Goal: Register for event/course: Register for event/course

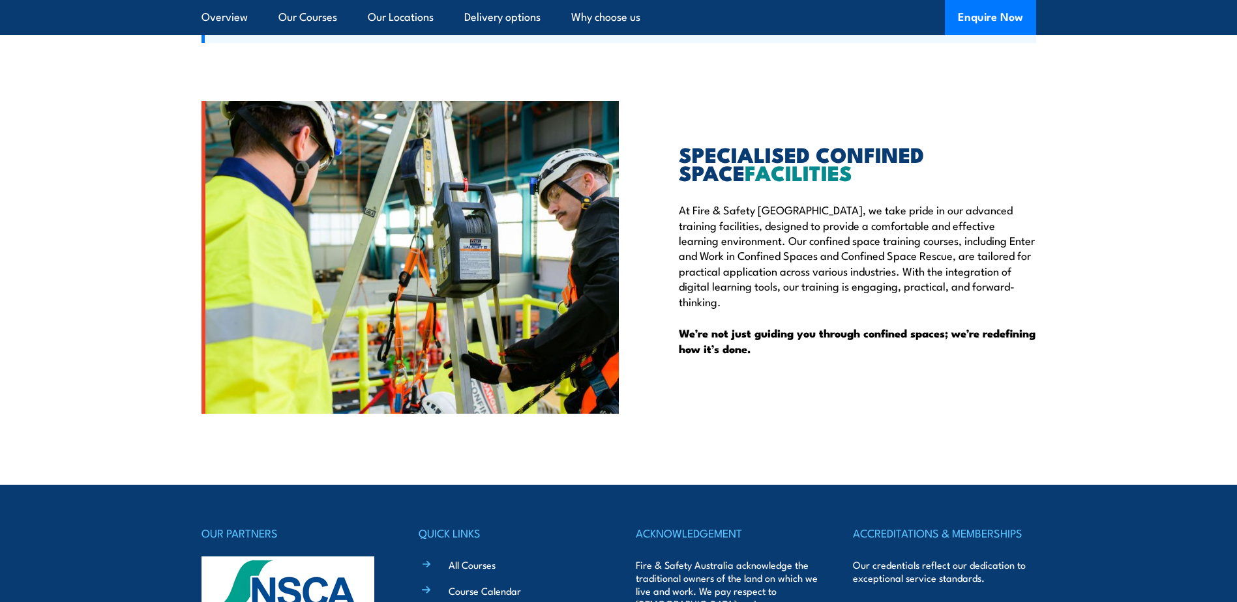
scroll to position [3363, 0]
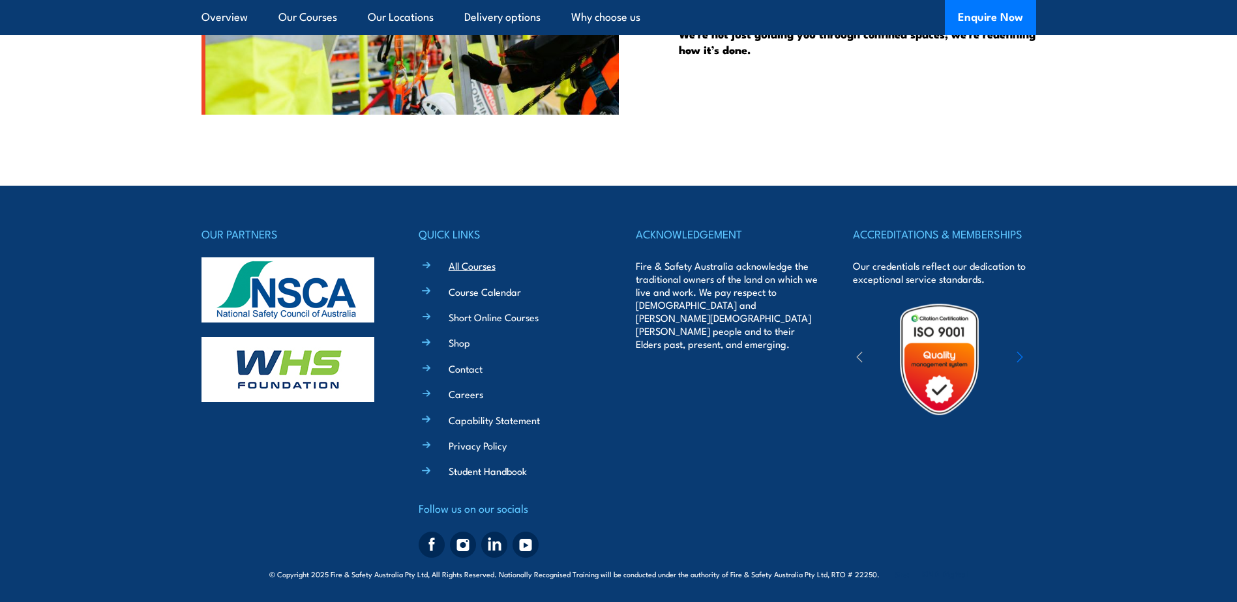
click at [475, 267] on link "All Courses" at bounding box center [472, 266] width 47 height 14
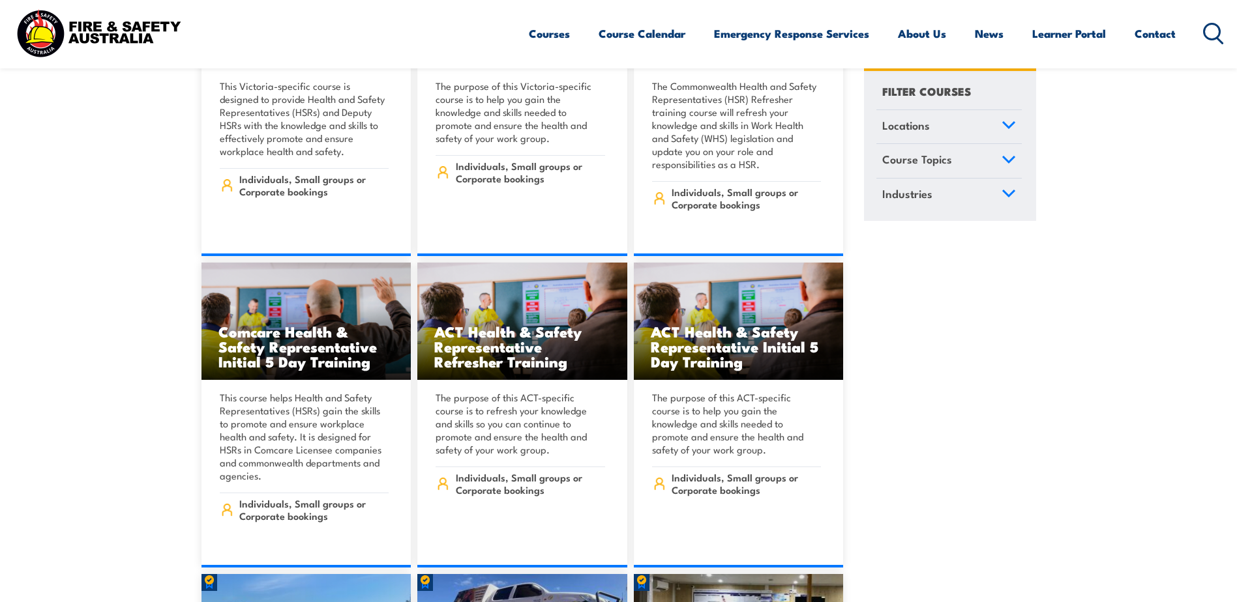
scroll to position [6063, 0]
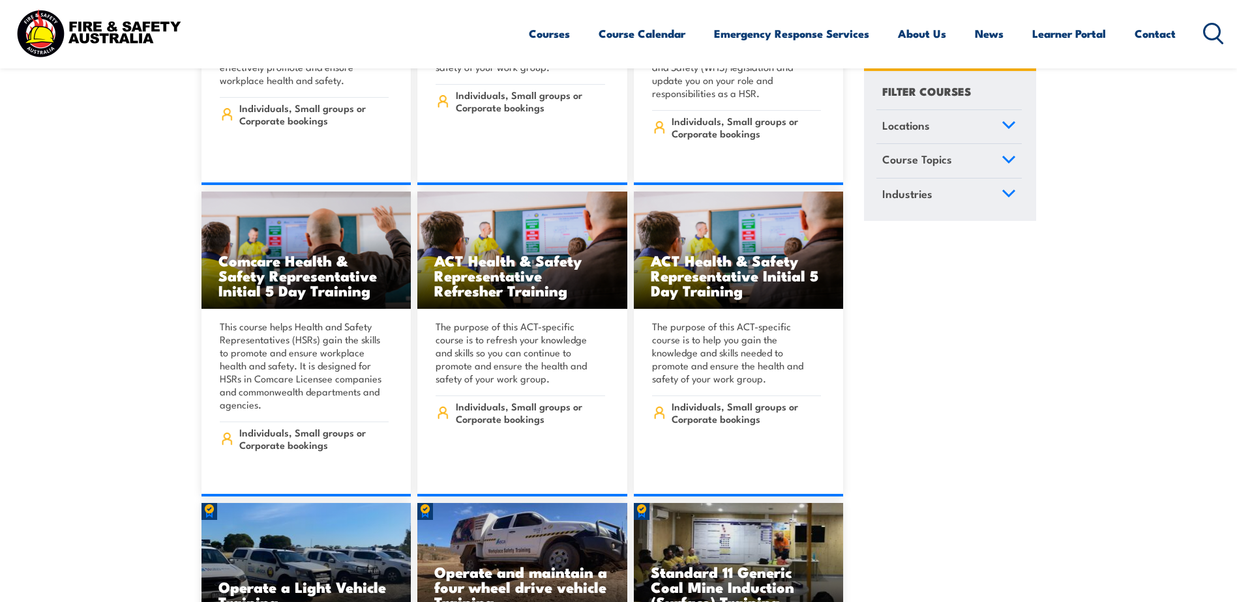
click at [981, 202] on link "Industries" at bounding box center [948, 196] width 145 height 34
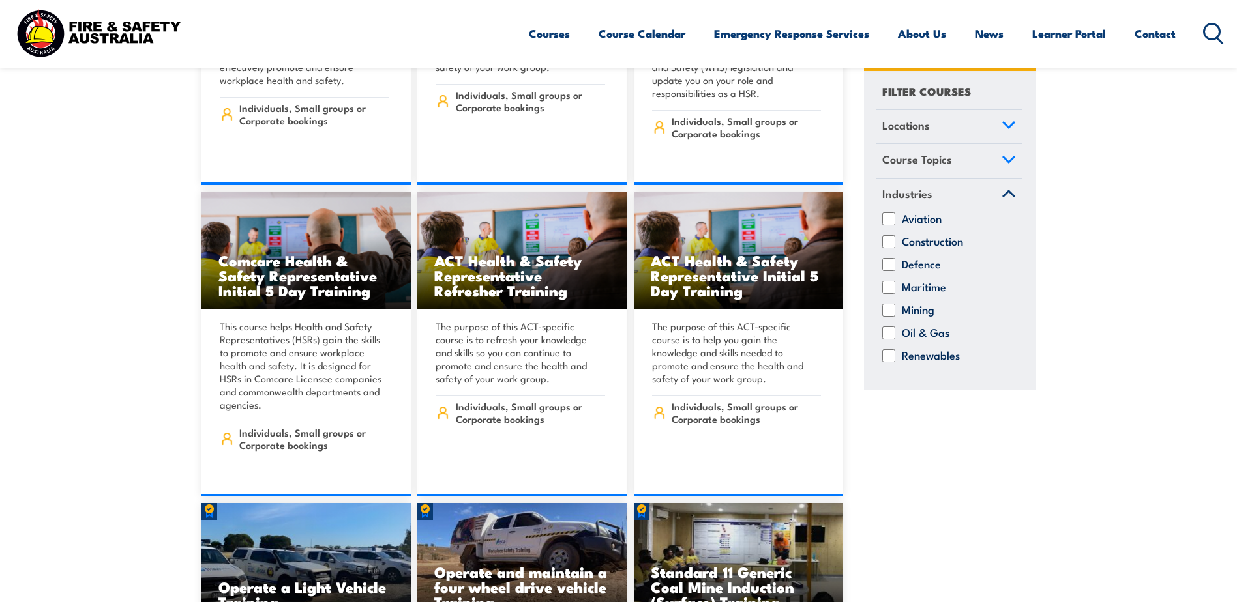
click at [911, 310] on label "Mining" at bounding box center [918, 310] width 33 height 13
click at [895, 310] on input "Mining" at bounding box center [888, 310] width 13 height 13
checkbox input "true"
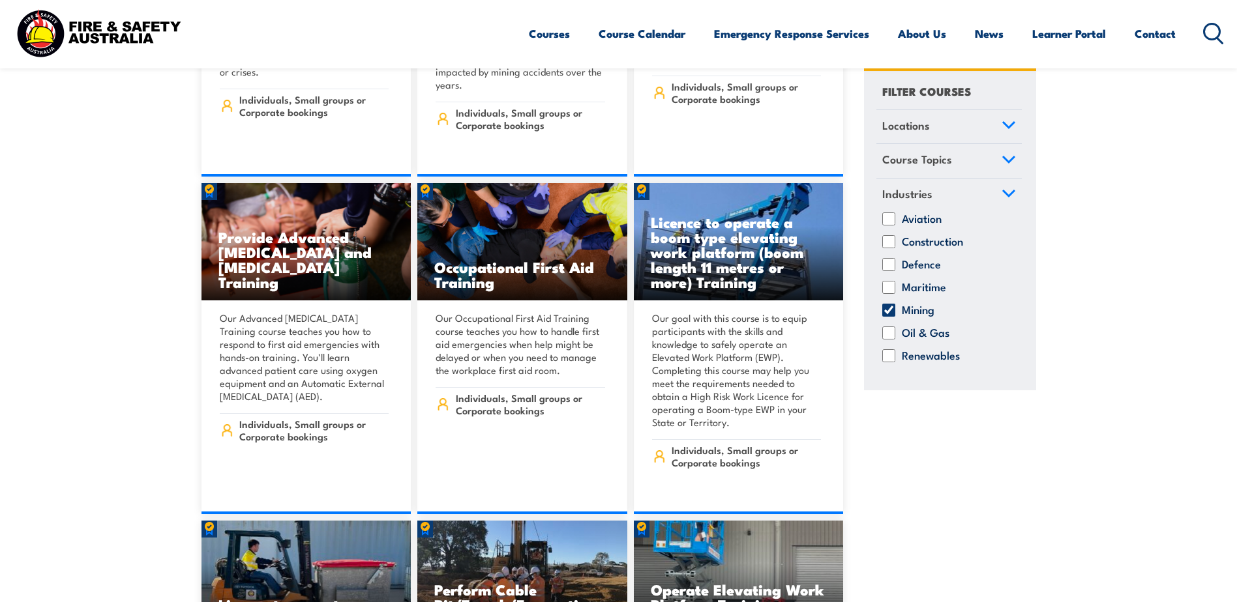
scroll to position [5476, 0]
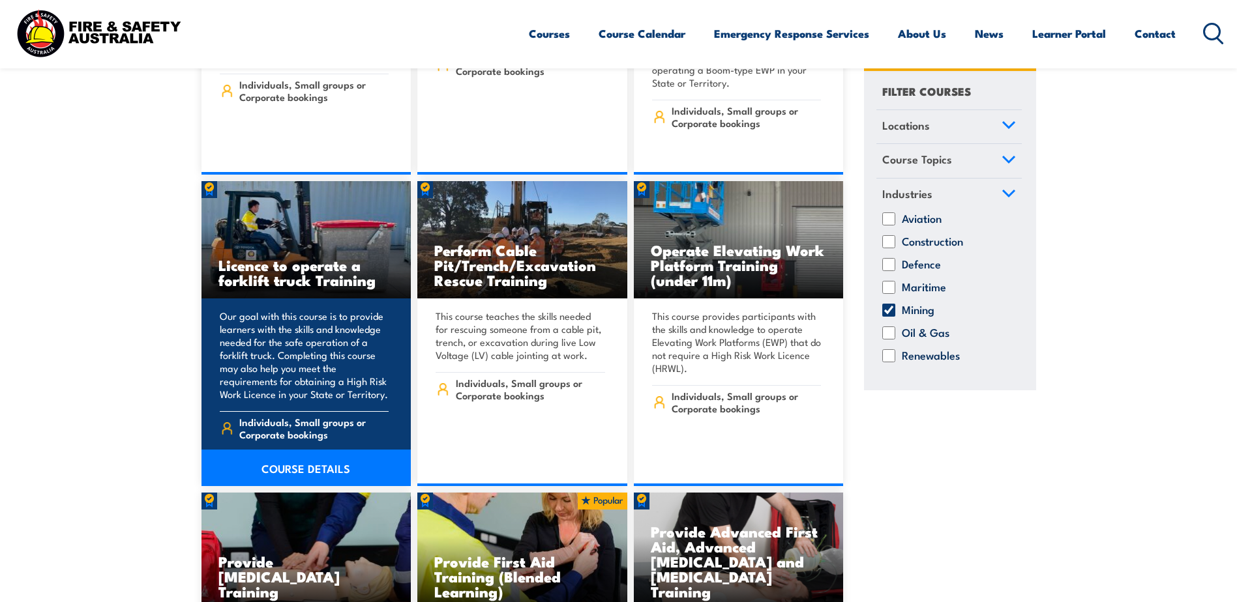
click at [314, 206] on img at bounding box center [306, 239] width 210 height 117
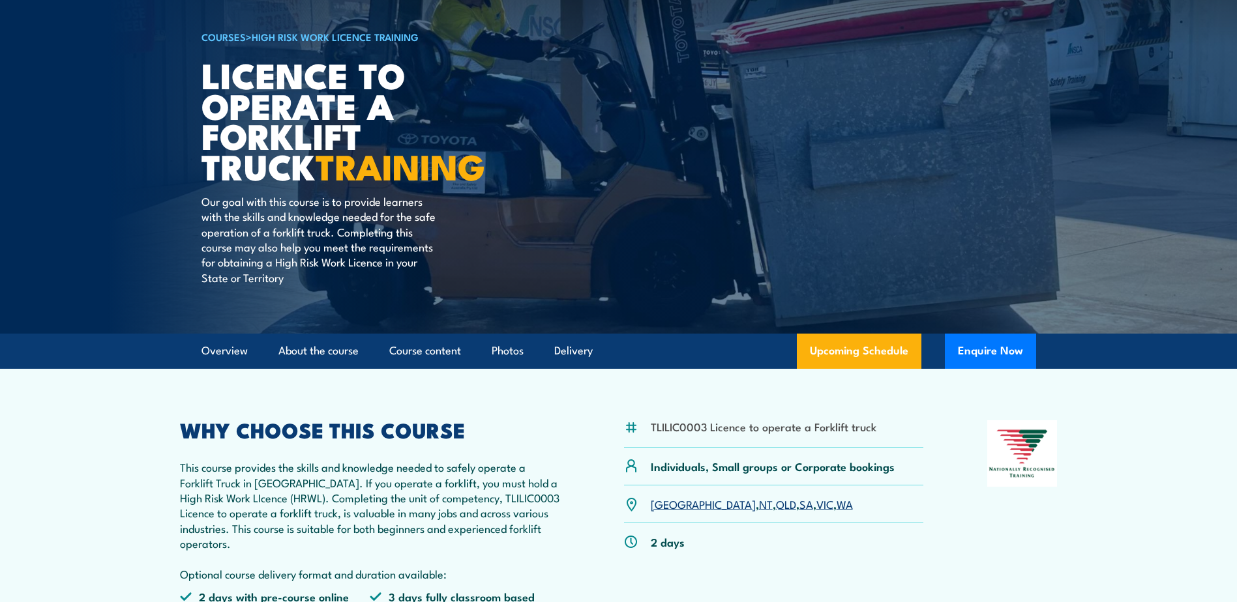
scroll to position [196, 0]
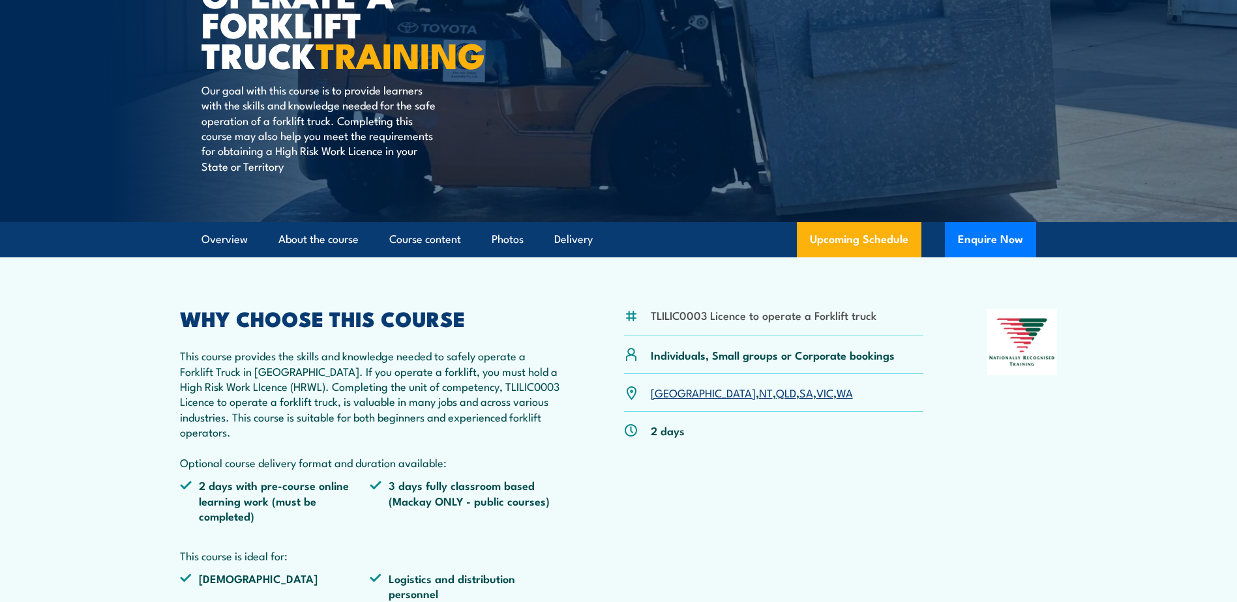
click at [776, 389] on link "QLD" at bounding box center [786, 393] width 20 height 16
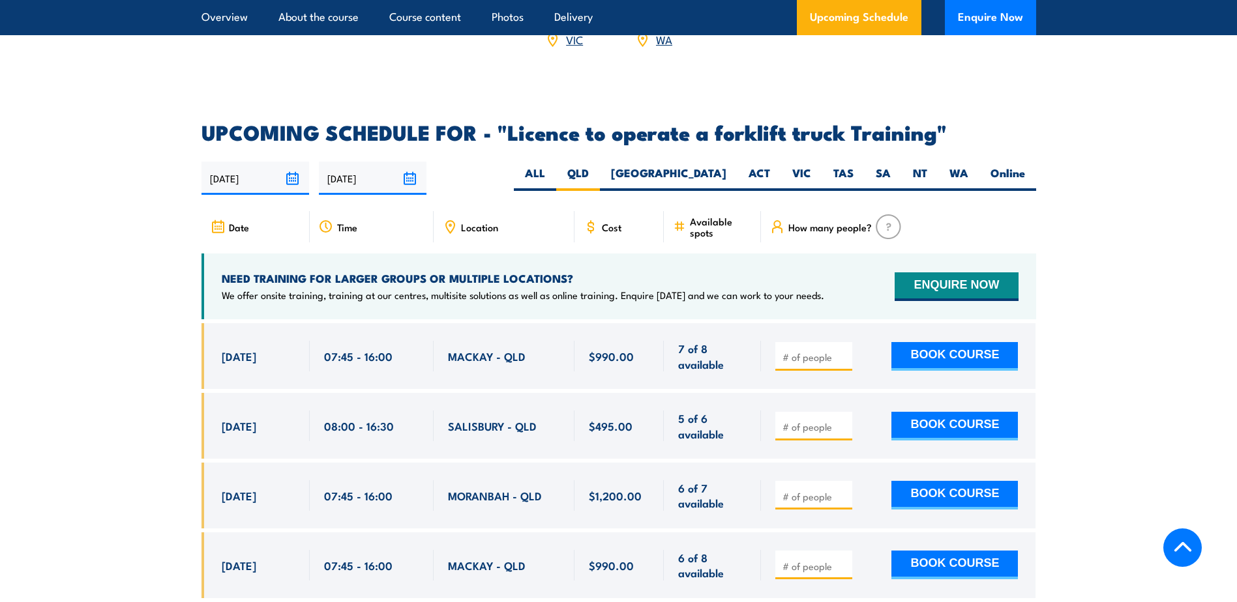
scroll to position [2052, 0]
